Goal: Task Accomplishment & Management: Use online tool/utility

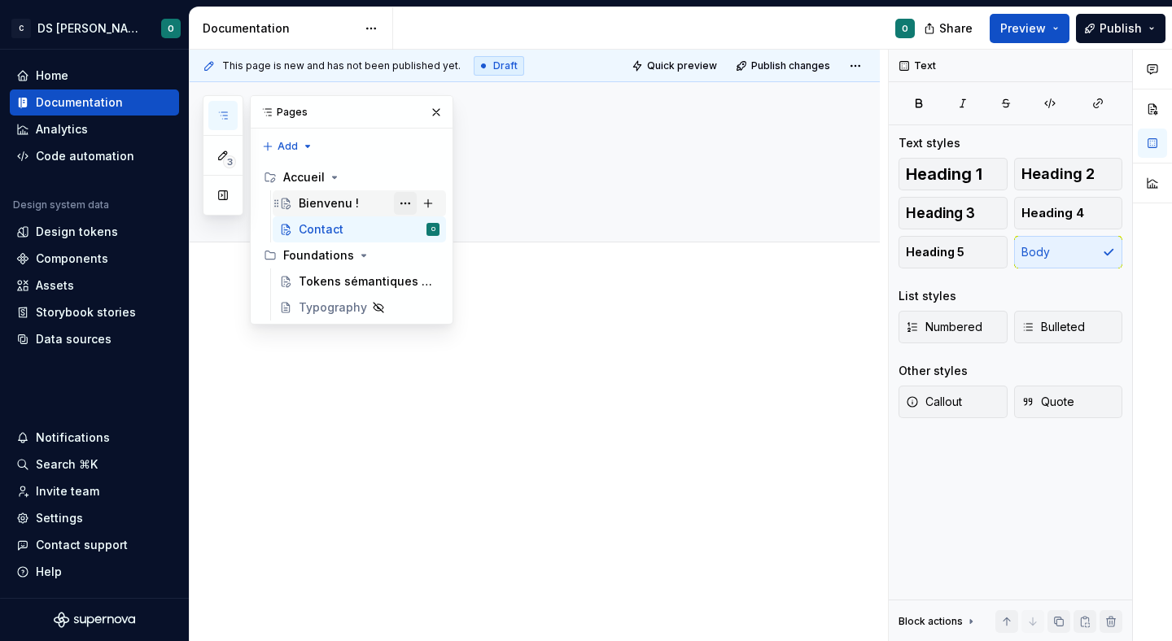
click at [404, 202] on button "Page tree" at bounding box center [405, 203] width 23 height 23
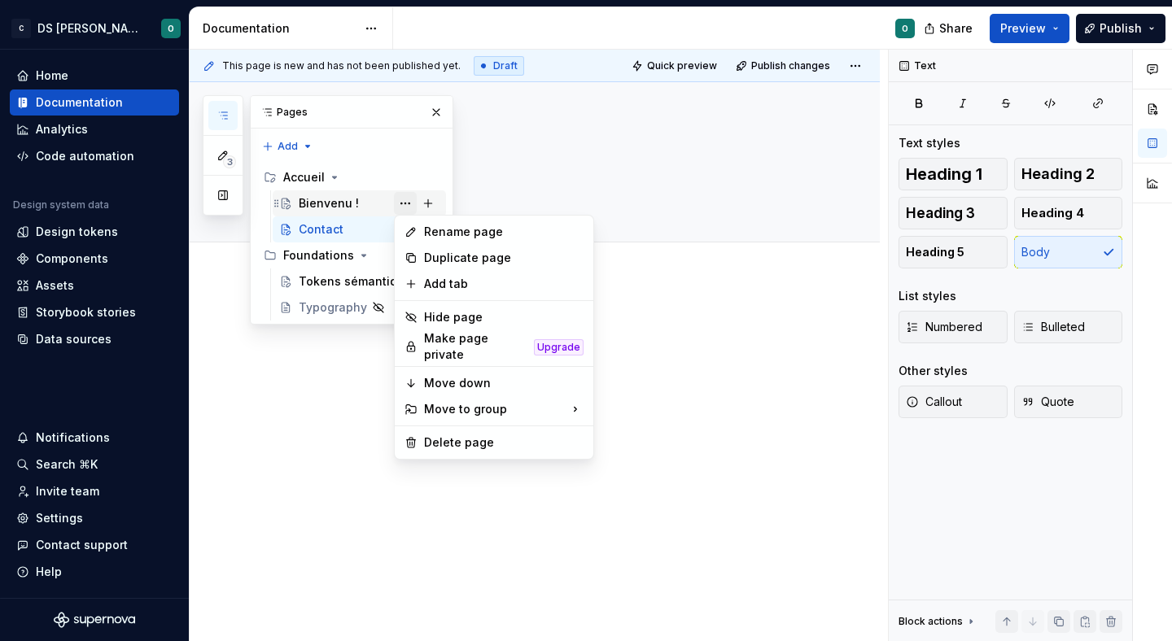
type textarea "*"
click at [462, 224] on div "Rename page" at bounding box center [503, 232] width 159 height 16
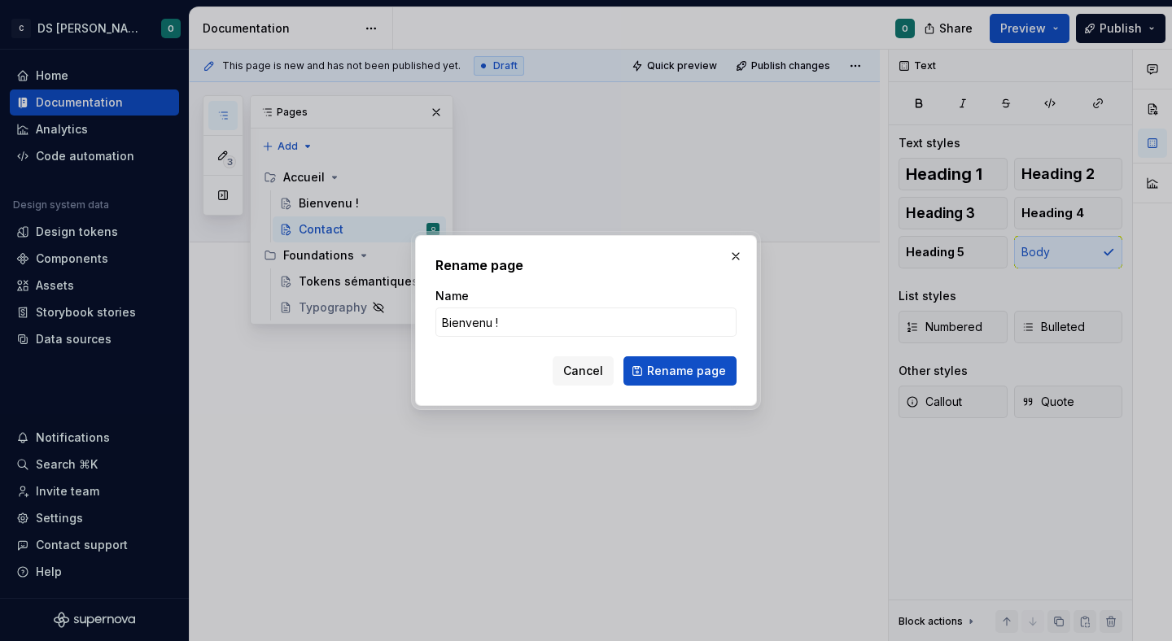
type input "Bienvenue !"
click button "Rename page" at bounding box center [679, 370] width 113 height 29
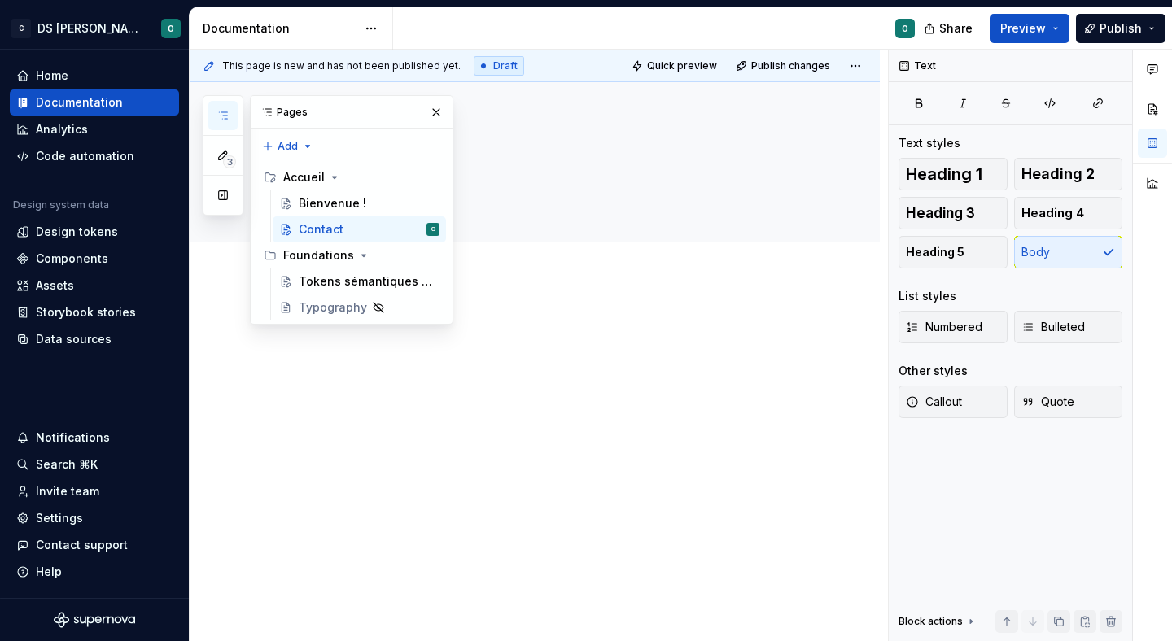
click at [685, 394] on div at bounding box center [554, 357] width 521 height 81
click at [330, 195] on div "Bienvenue !" at bounding box center [333, 203] width 68 height 16
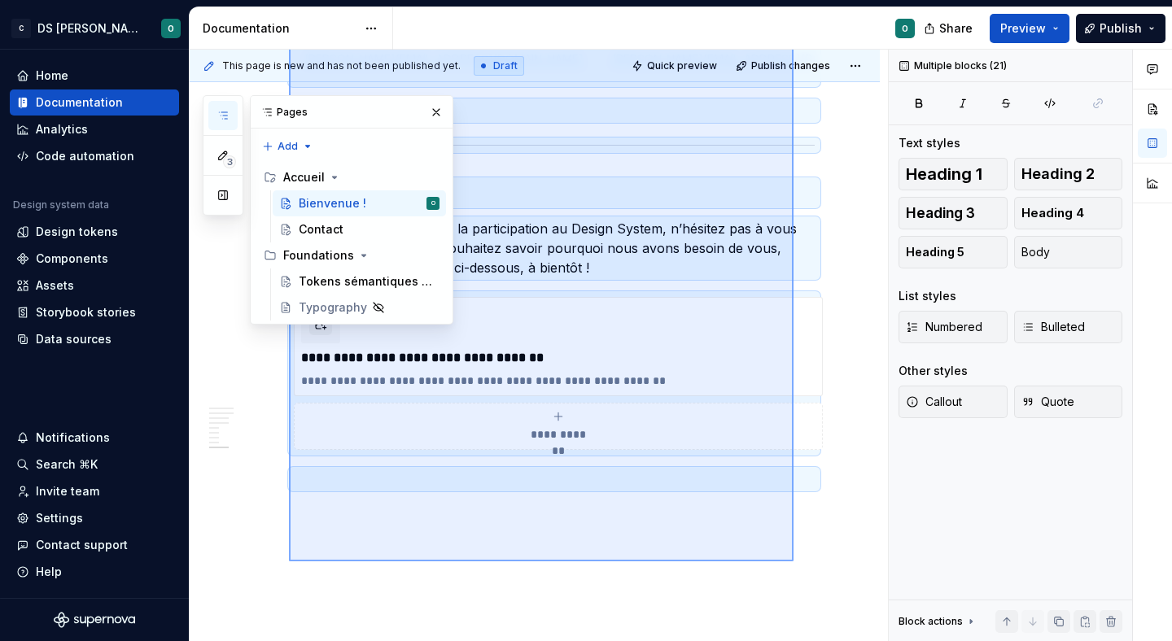
scroll to position [2450, 0]
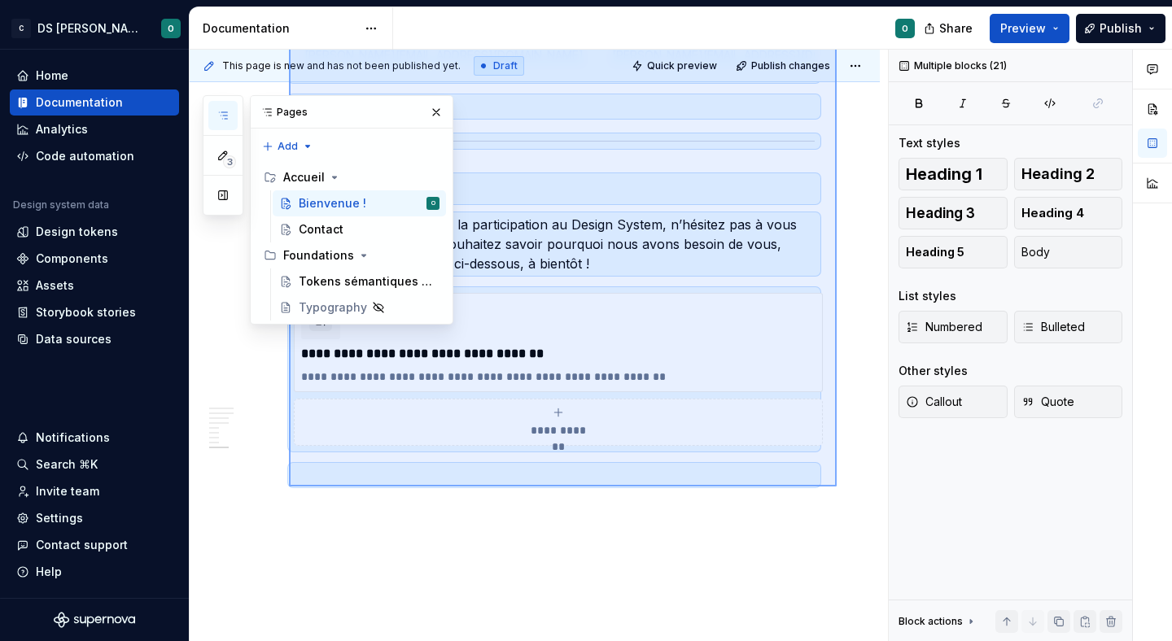
drag, startPoint x: 289, startPoint y: 392, endPoint x: 836, endPoint y: 487, distance: 555.6
click at [836, 487] on div "This page is new and has not been published yet. Draft Quick preview Publish ch…" at bounding box center [539, 346] width 698 height 592
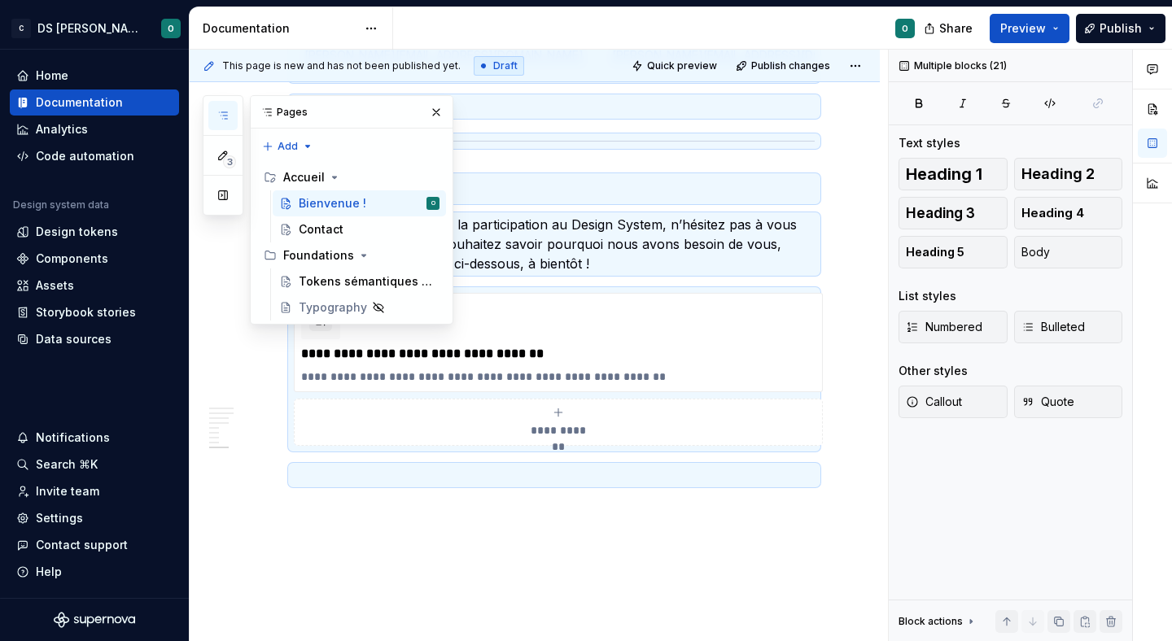
scroll to position [660, 0]
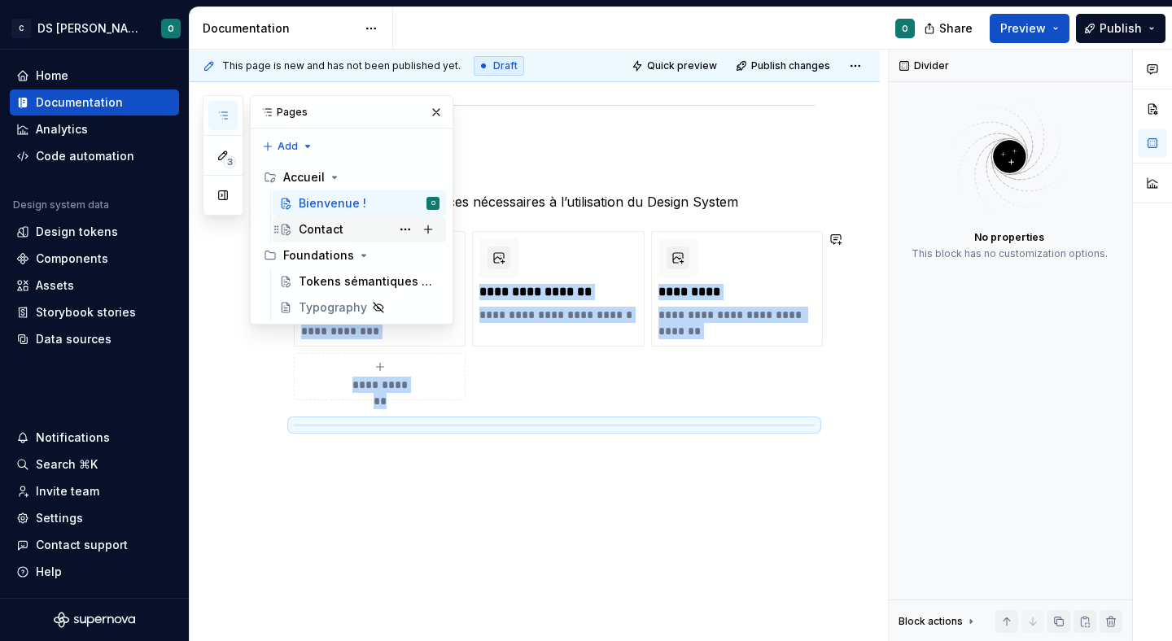
click at [334, 221] on div "Contact" at bounding box center [321, 229] width 45 height 16
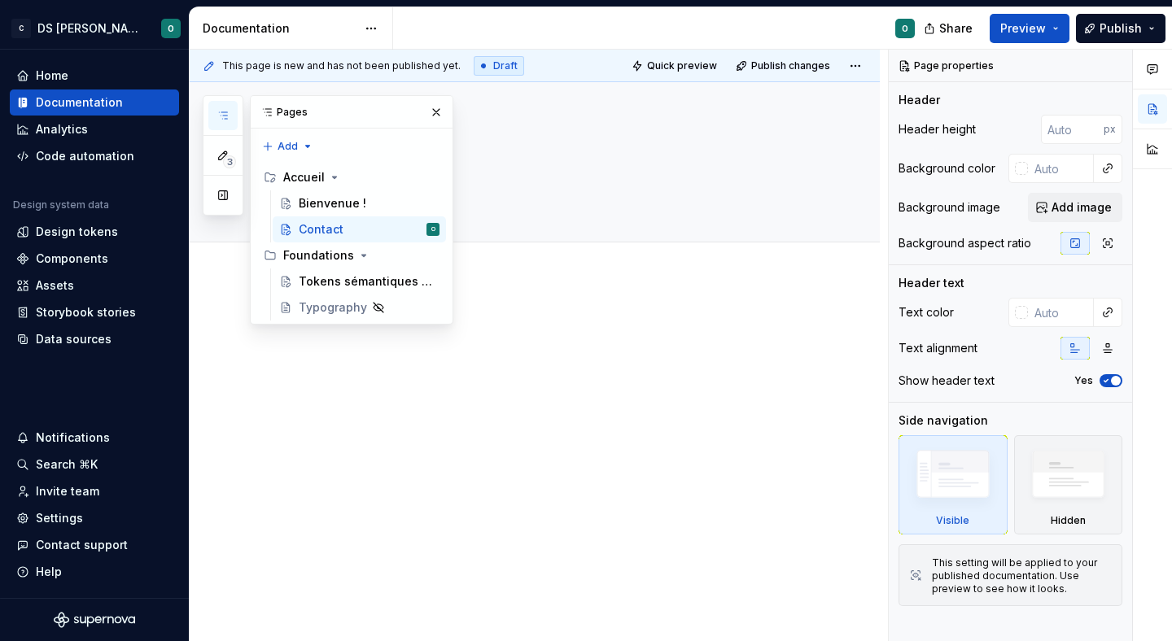
click at [433, 98] on div "Pages" at bounding box center [352, 112] width 202 height 33
click at [434, 111] on button "button" at bounding box center [436, 112] width 23 height 23
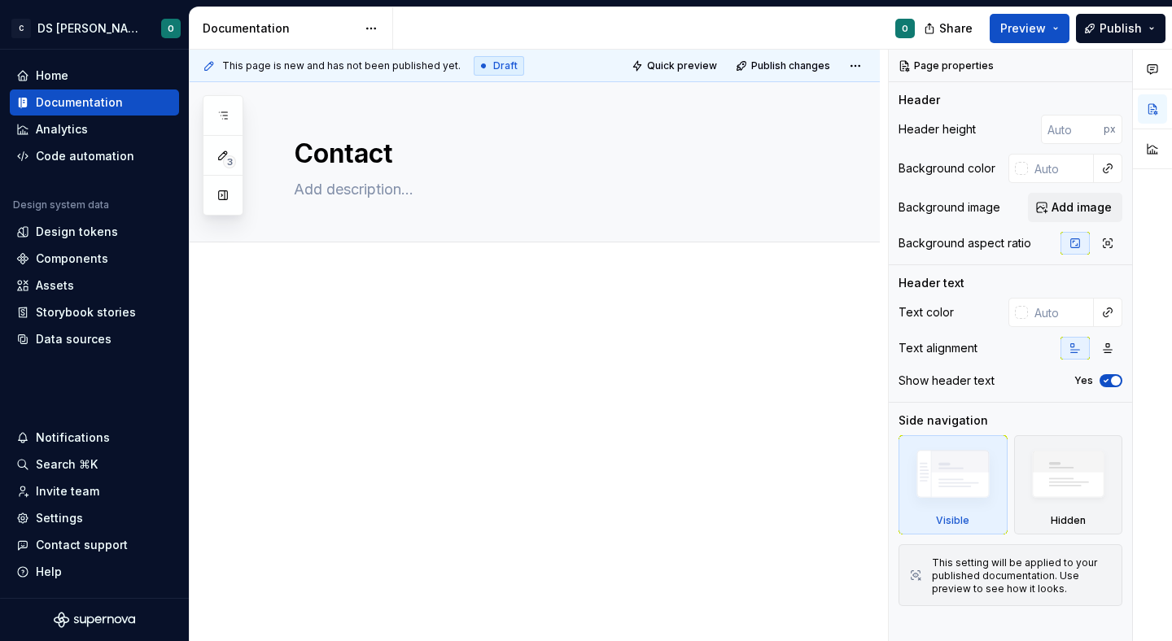
click at [488, 315] on div at bounding box center [535, 434] width 690 height 312
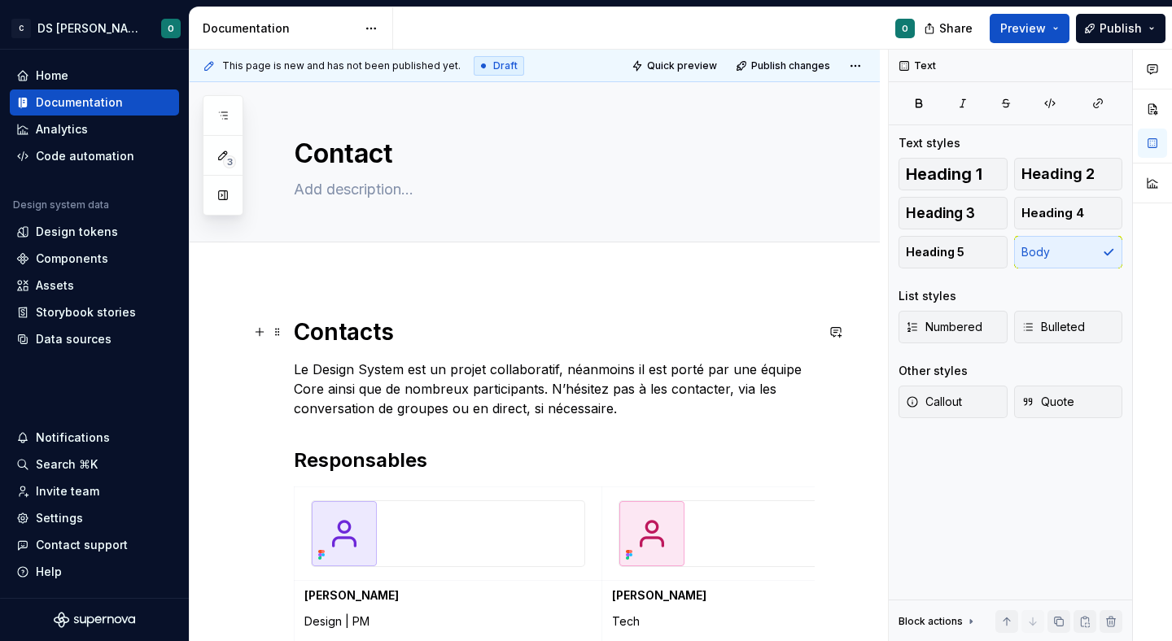
click at [471, 330] on h1 "Contacts" at bounding box center [554, 331] width 521 height 29
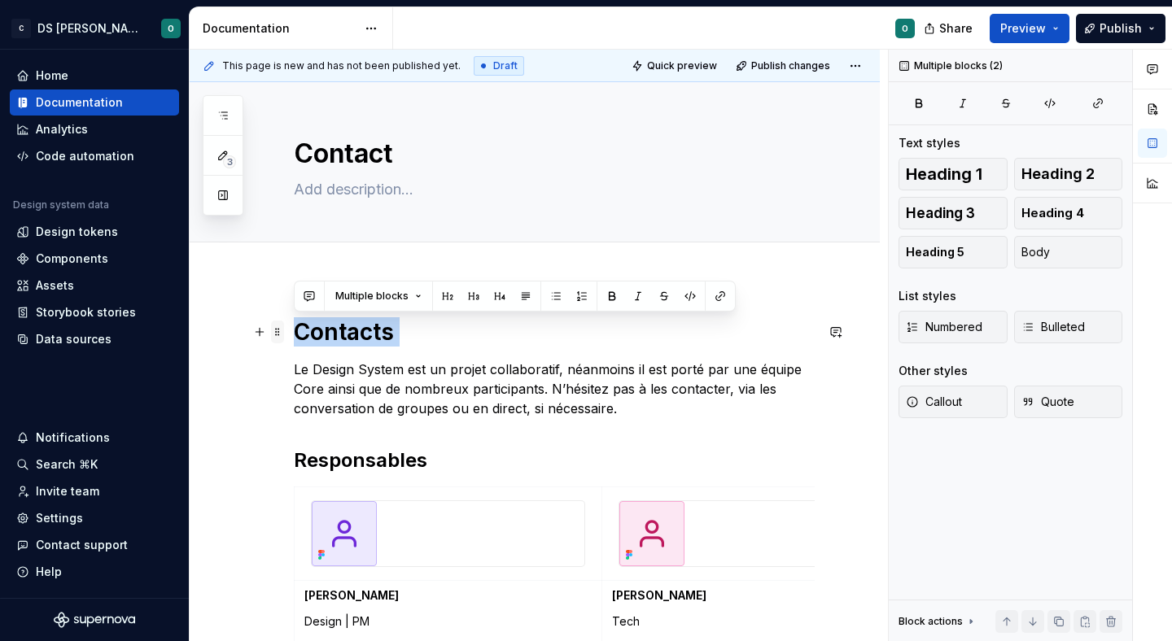
drag, startPoint x: 471, startPoint y: 330, endPoint x: 273, endPoint y: 327, distance: 198.5
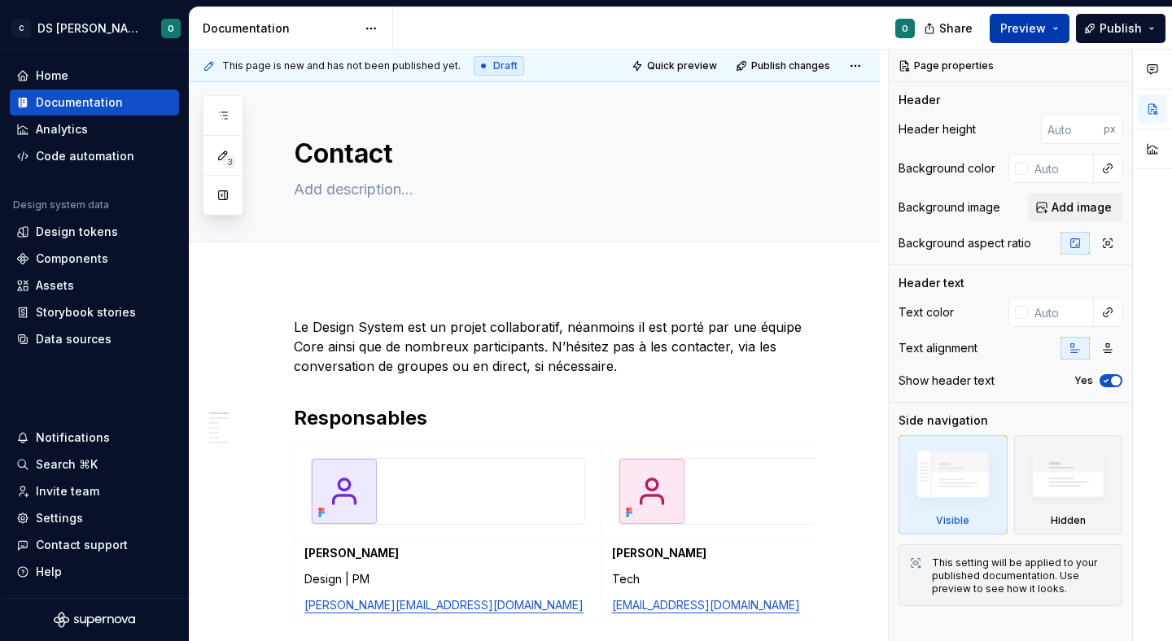
click at [1054, 28] on button "Preview" at bounding box center [1029, 28] width 80 height 29
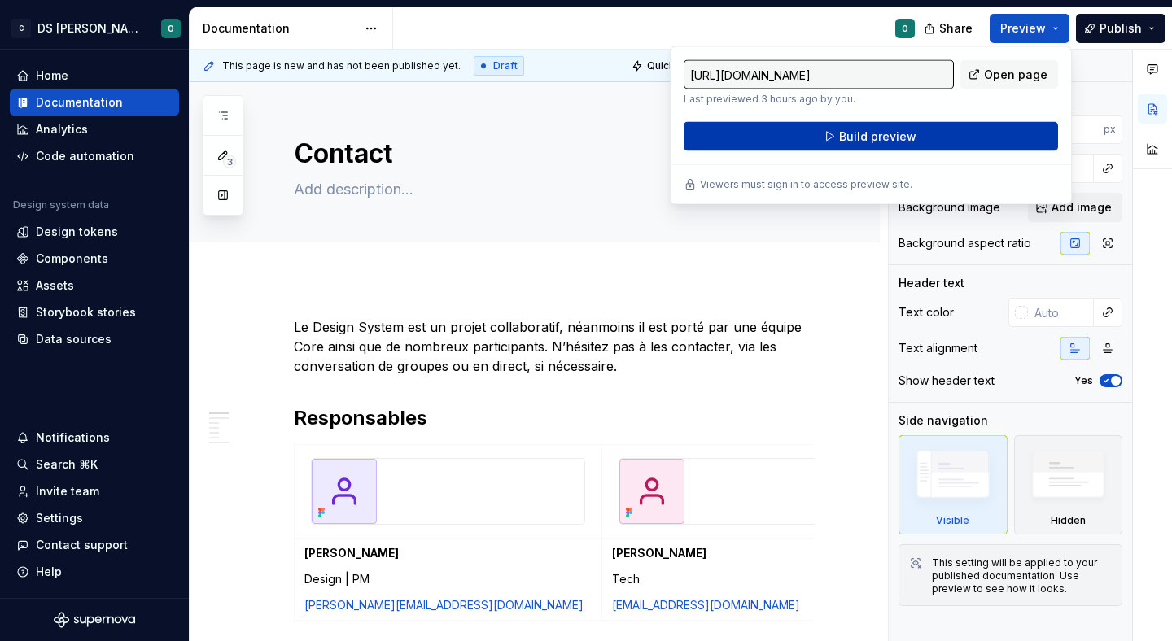
click at [910, 142] on span "Build preview" at bounding box center [877, 137] width 77 height 16
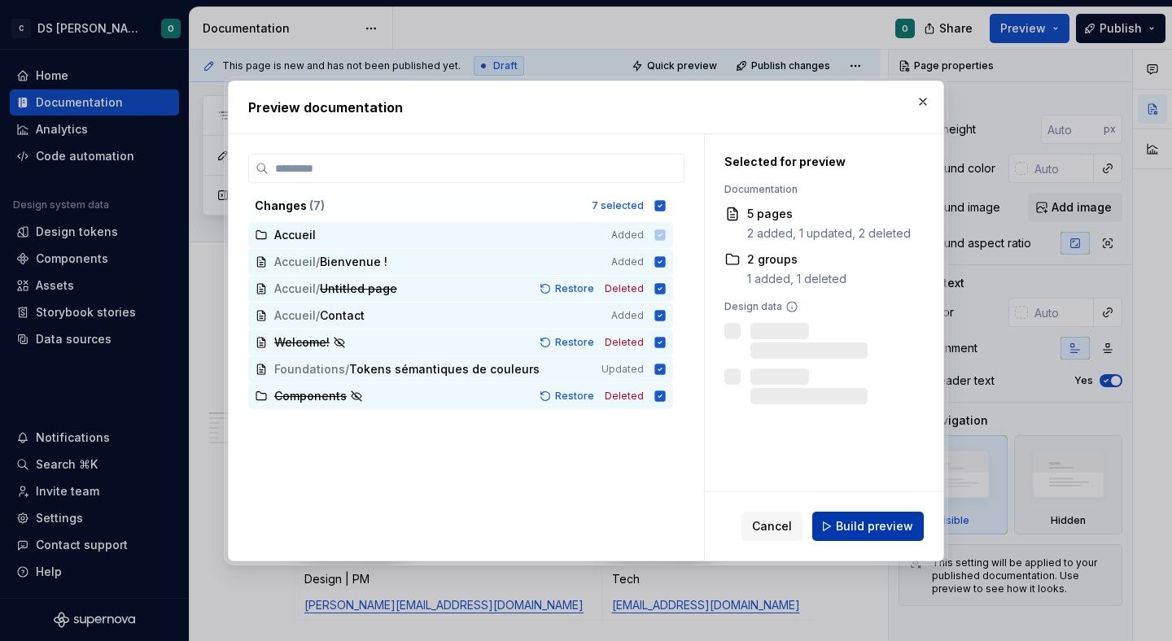
click at [876, 533] on span "Build preview" at bounding box center [874, 526] width 77 height 16
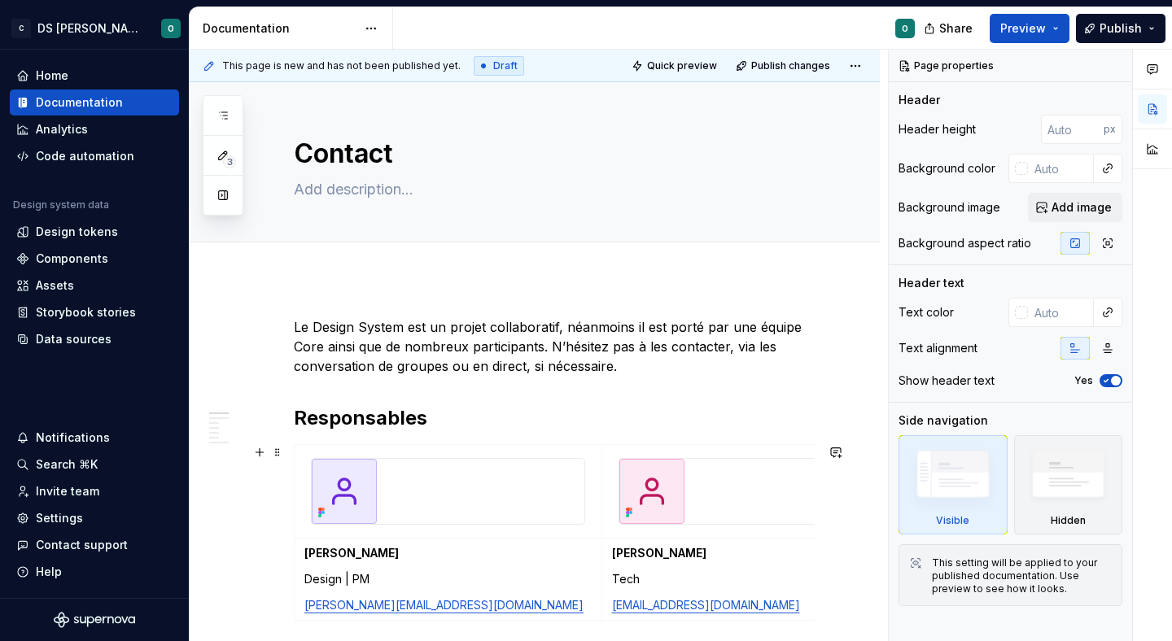
type textarea "*"
